Goal: Task Accomplishment & Management: Use online tool/utility

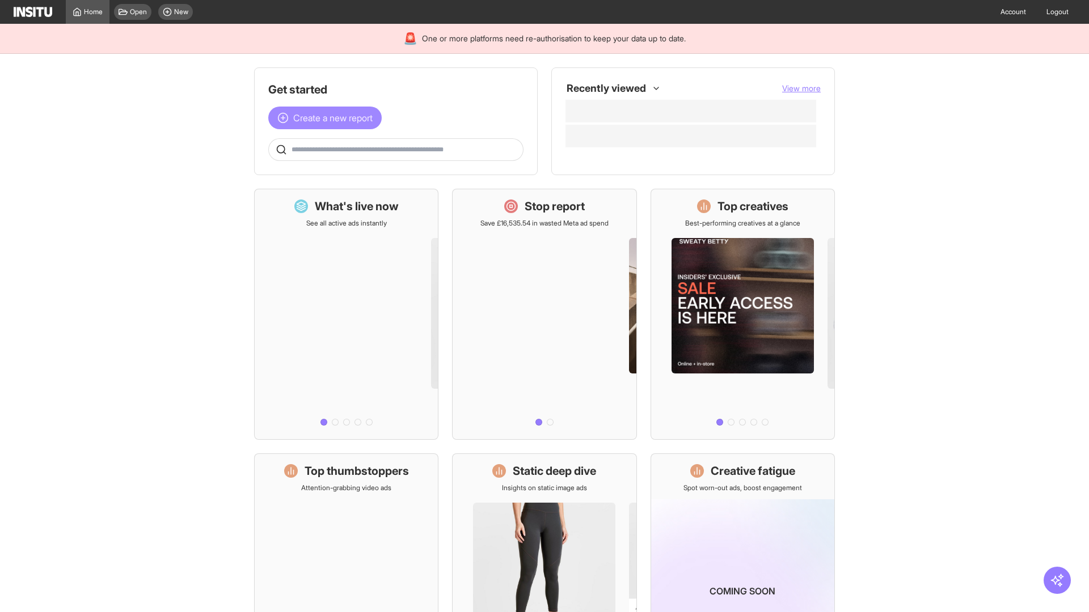
click at [328, 118] on span "Create a new report" at bounding box center [332, 118] width 79 height 14
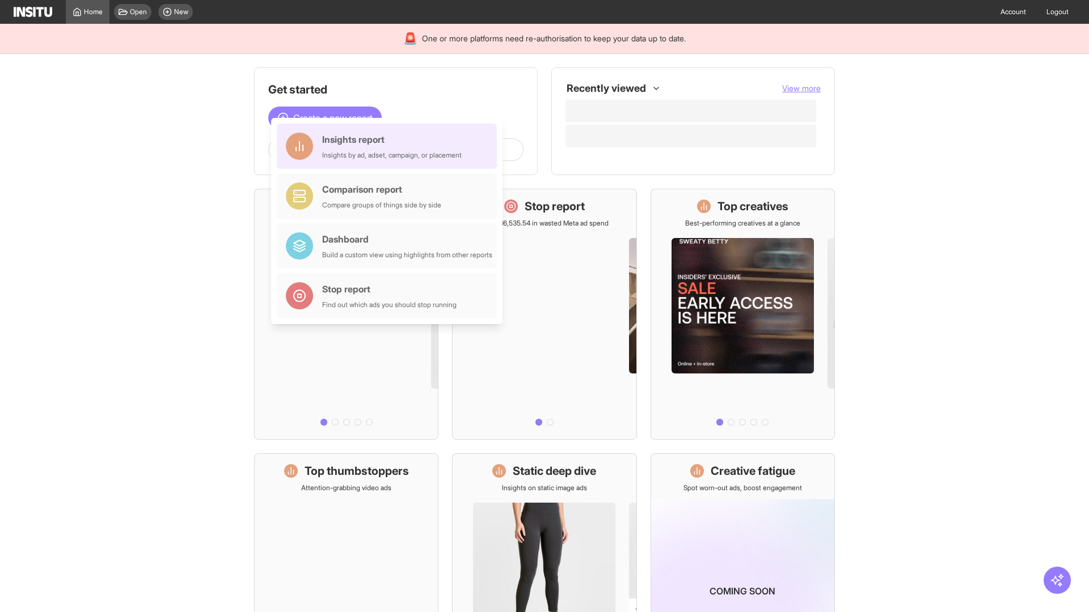
click at [390, 146] on div "Insights report Insights by ad, adset, campaign, or placement" at bounding box center [391, 146] width 139 height 27
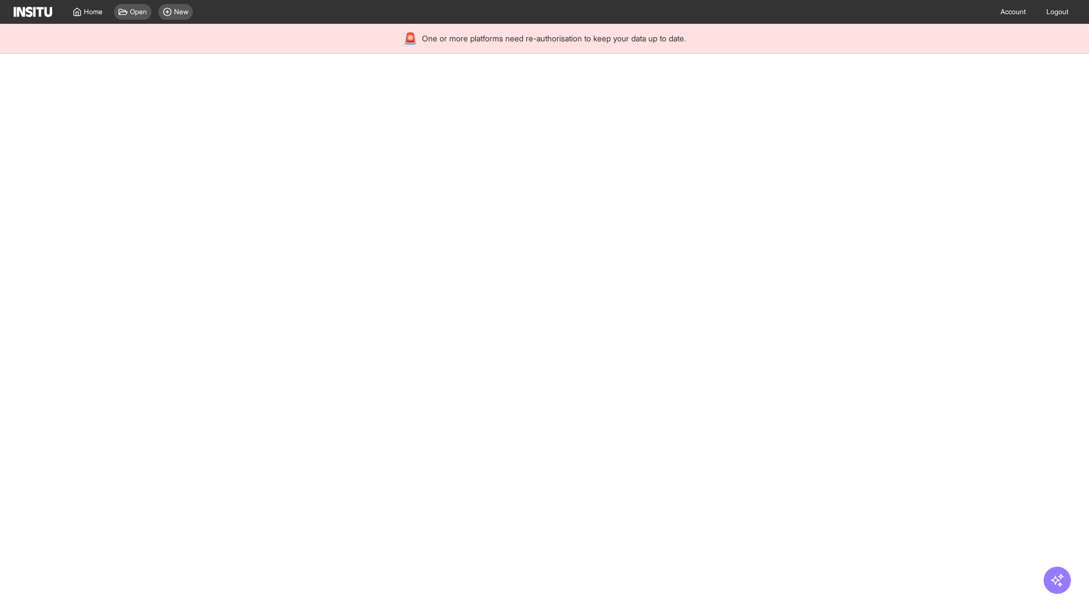
select select "**"
